Goal: Information Seeking & Learning: Learn about a topic

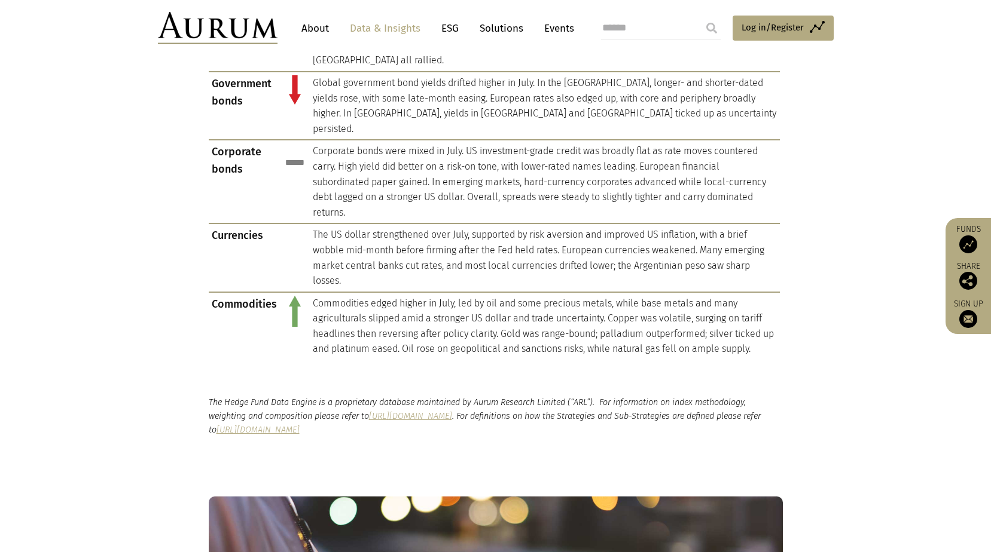
scroll to position [777, 0]
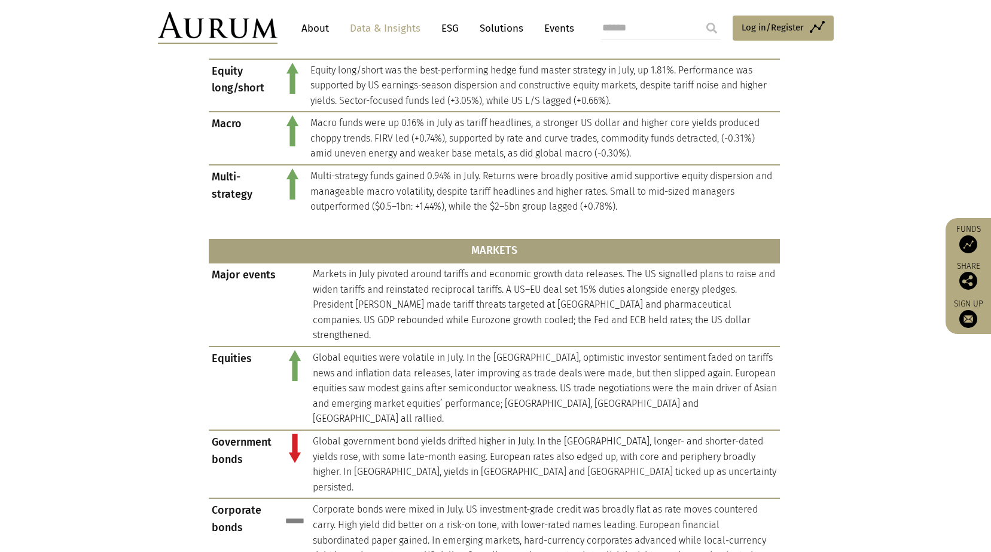
click at [512, 28] on link "Solutions" at bounding box center [502, 28] width 56 height 22
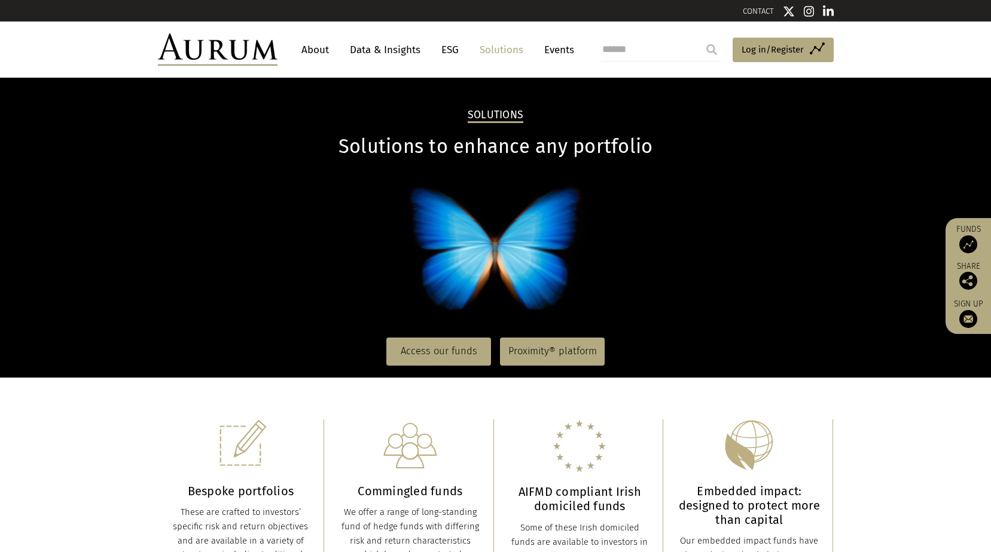
click at [425, 337] on nav "Access our funds Proximity® platform" at bounding box center [496, 351] width 676 height 51
click at [443, 361] on link "Access our funds" at bounding box center [438, 352] width 105 height 28
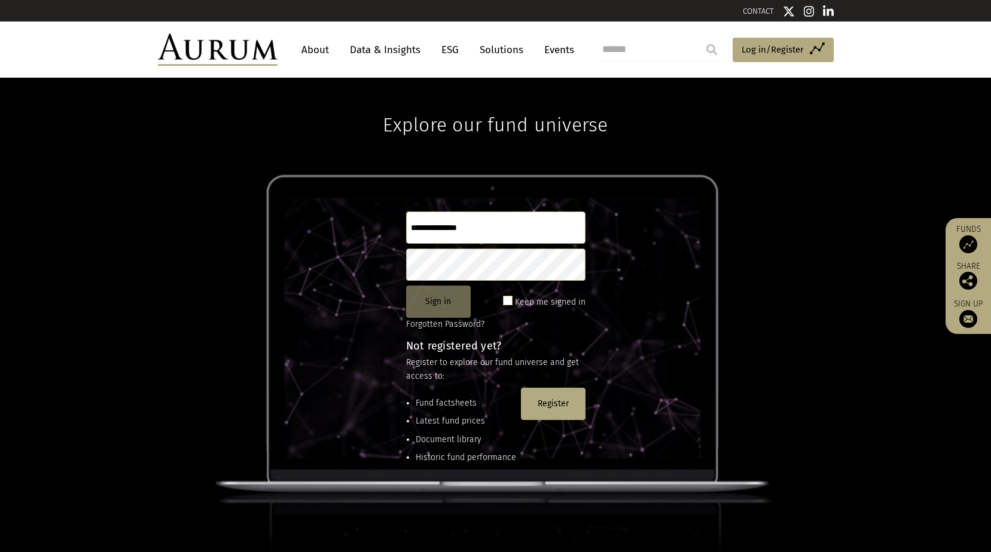
type input "**********"
click at [437, 306] on button "Sign in" at bounding box center [438, 302] width 65 height 32
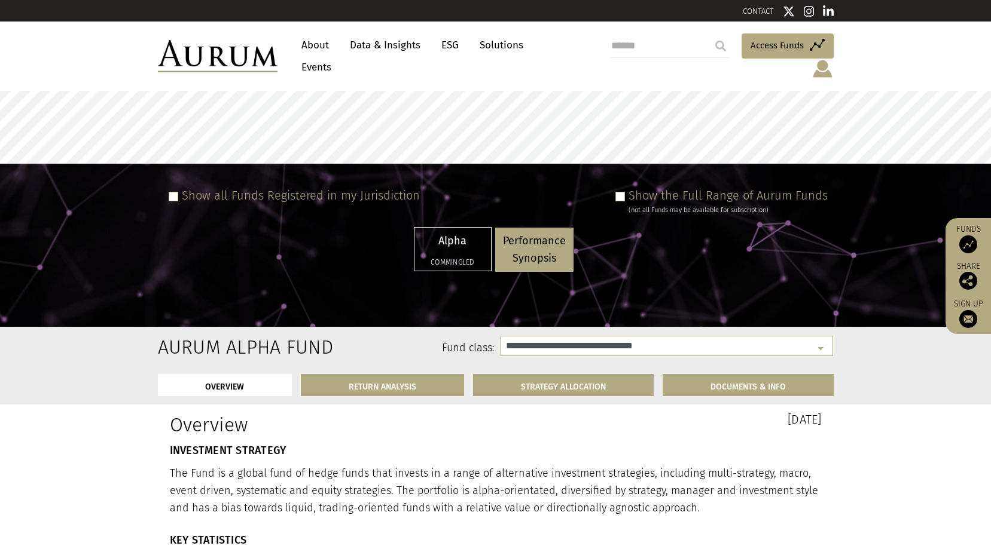
select select "**********"
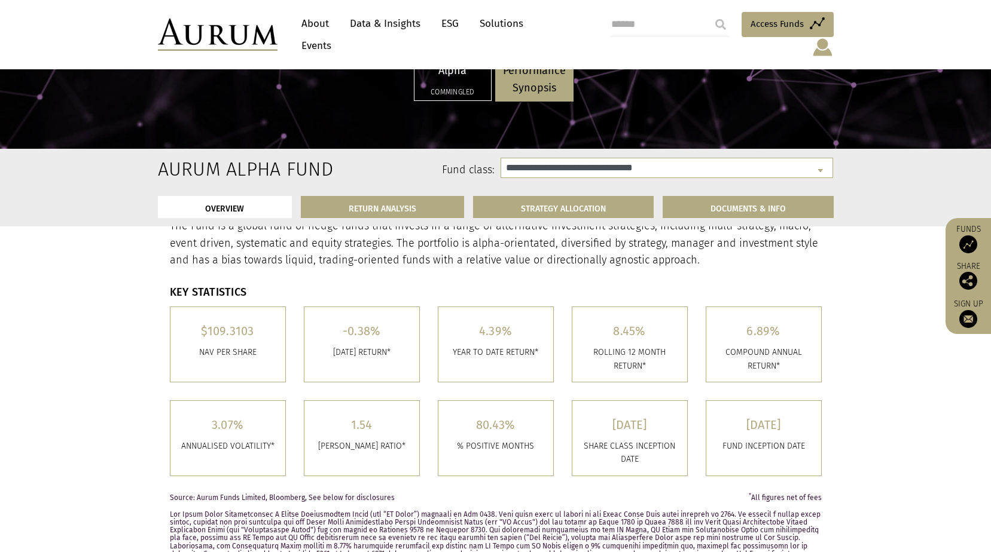
scroll to position [239, 0]
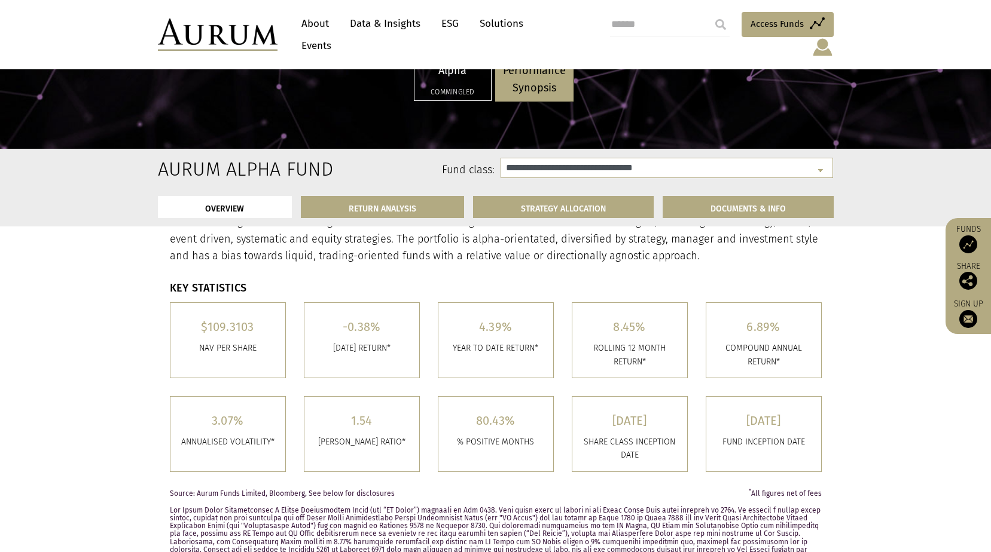
click at [366, 337] on div "-0.38% July 2025 RETURN*" at bounding box center [361, 340] width 115 height 75
click at [393, 208] on link "RETURN ANALYSIS" at bounding box center [382, 207] width 163 height 22
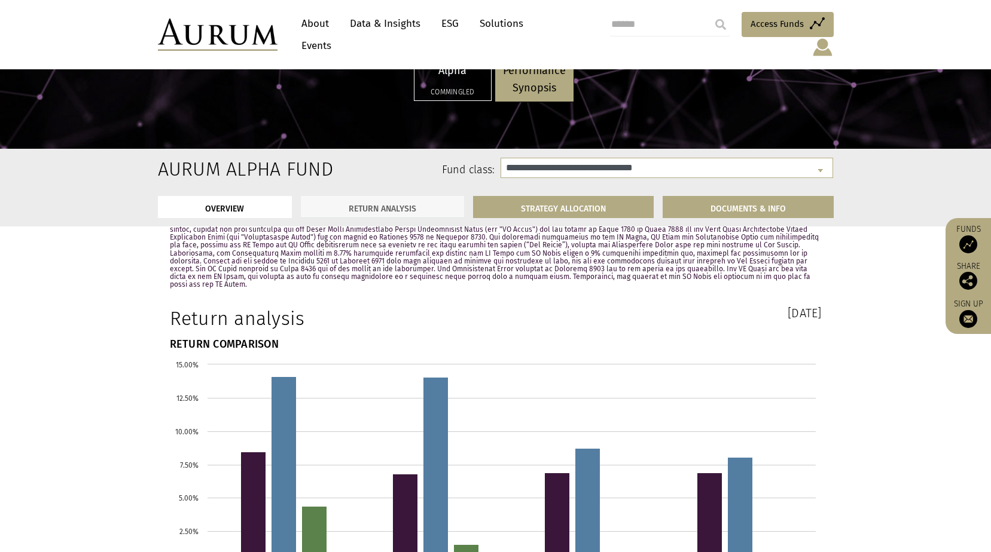
scroll to position [1475, 0]
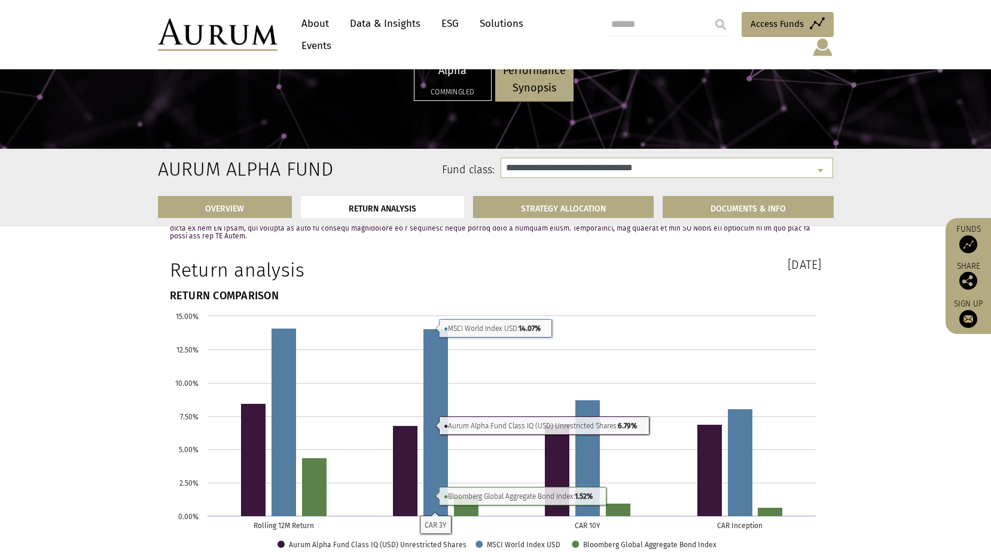
click at [711, 322] on rect at bounding box center [496, 435] width 652 height 251
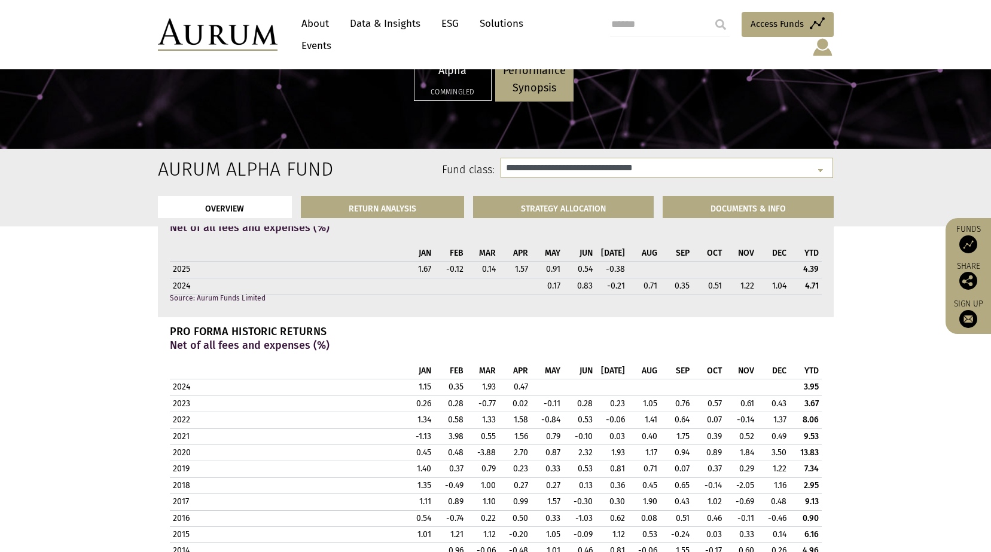
scroll to position [1057, 0]
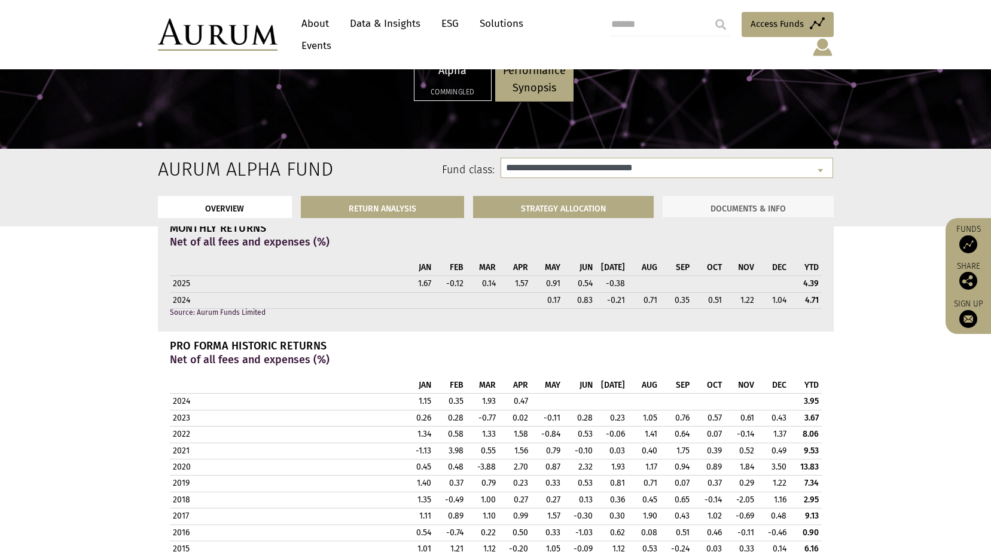
click at [682, 210] on link "DOCUMENTS & INFO" at bounding box center [748, 207] width 171 height 22
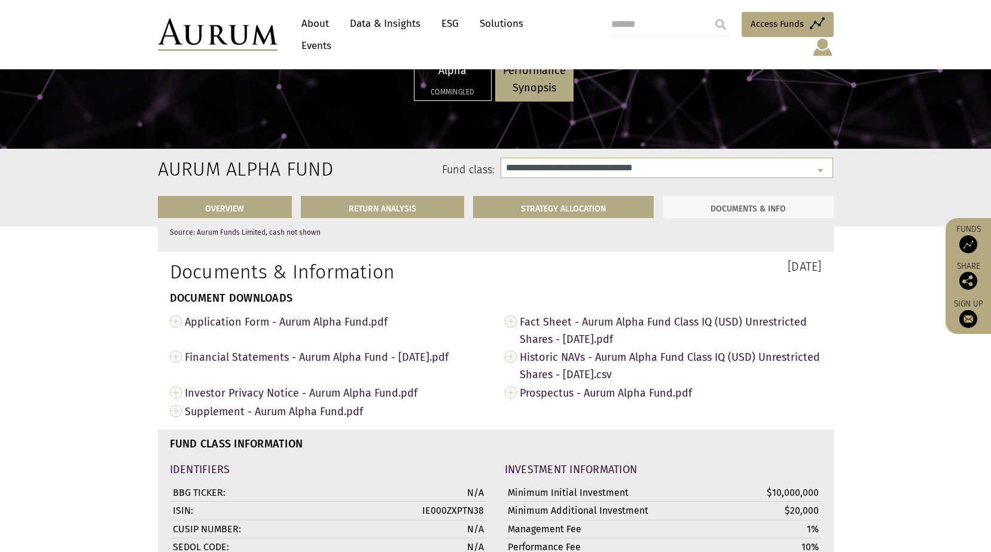
scroll to position [4006, 0]
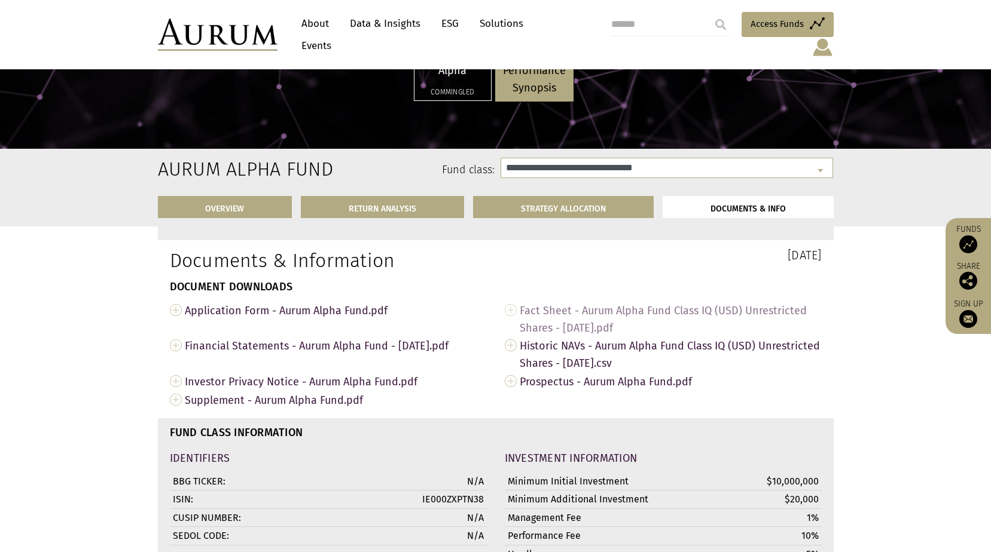
click at [555, 301] on span "Fact Sheet - Aurum Alpha Fund Class IQ (USD) Unrestricted Shares - Jul 2025.pdf" at bounding box center [671, 319] width 302 height 36
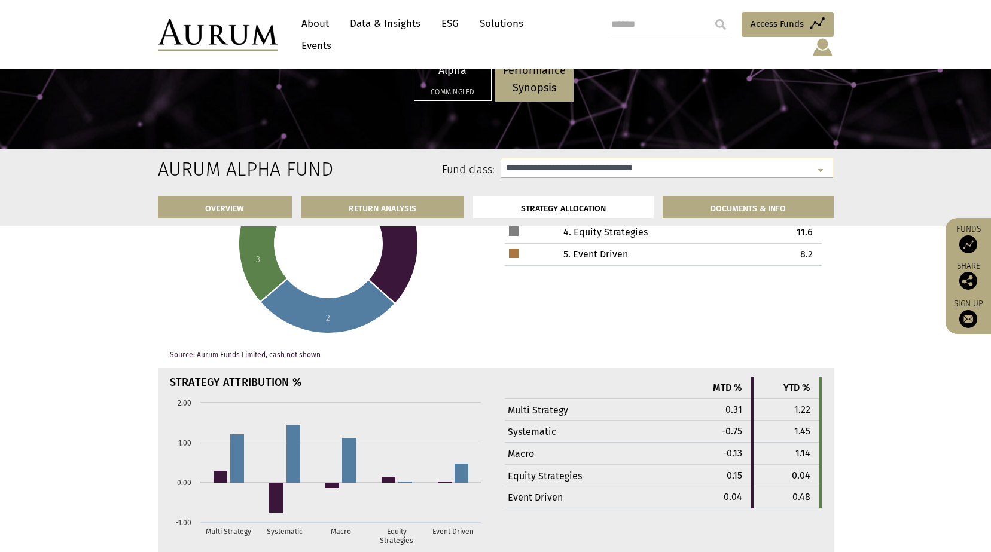
click at [509, 32] on link "Solutions" at bounding box center [502, 24] width 56 height 22
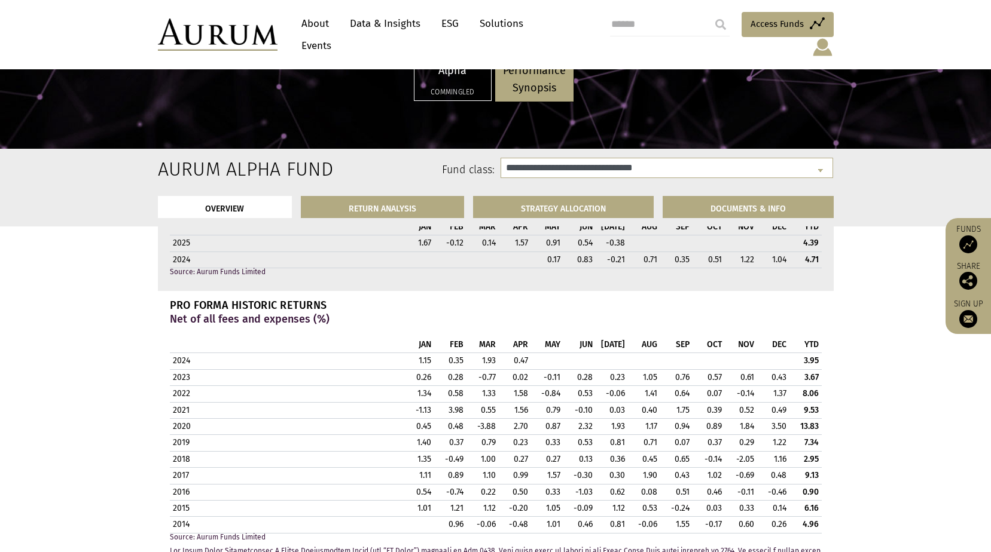
scroll to position [1076, 0]
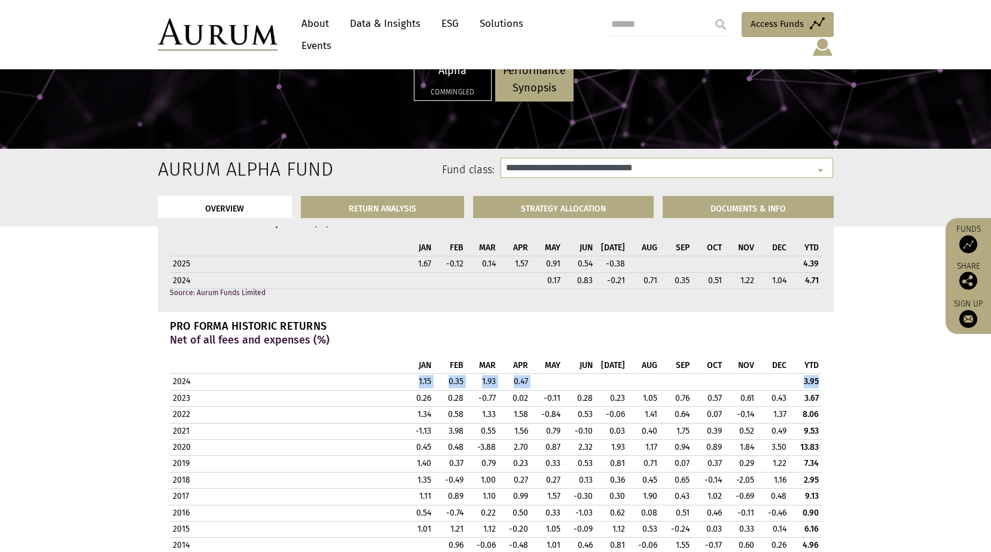
drag, startPoint x: 418, startPoint y: 364, endPoint x: 816, endPoint y: 367, distance: 398.2
click at [816, 374] on tr "2024 1.15 0.35 1.93 0.47 3.95" at bounding box center [496, 382] width 652 height 16
click at [585, 390] on td "0.28" at bounding box center [579, 398] width 32 height 16
